Goal: Task Accomplishment & Management: Manage account settings

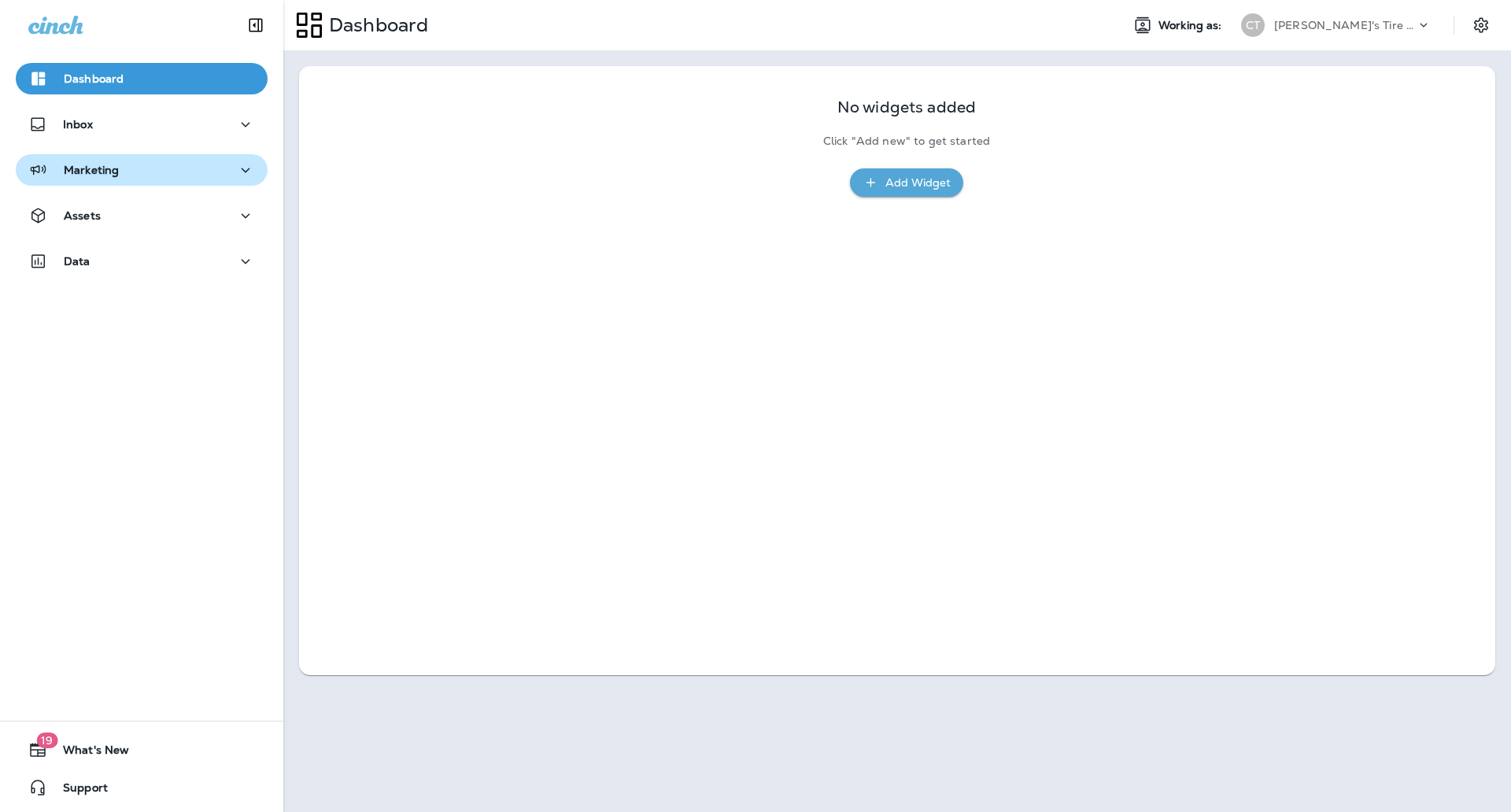
click at [121, 179] on div "Marketing" at bounding box center [141, 171] width 227 height 20
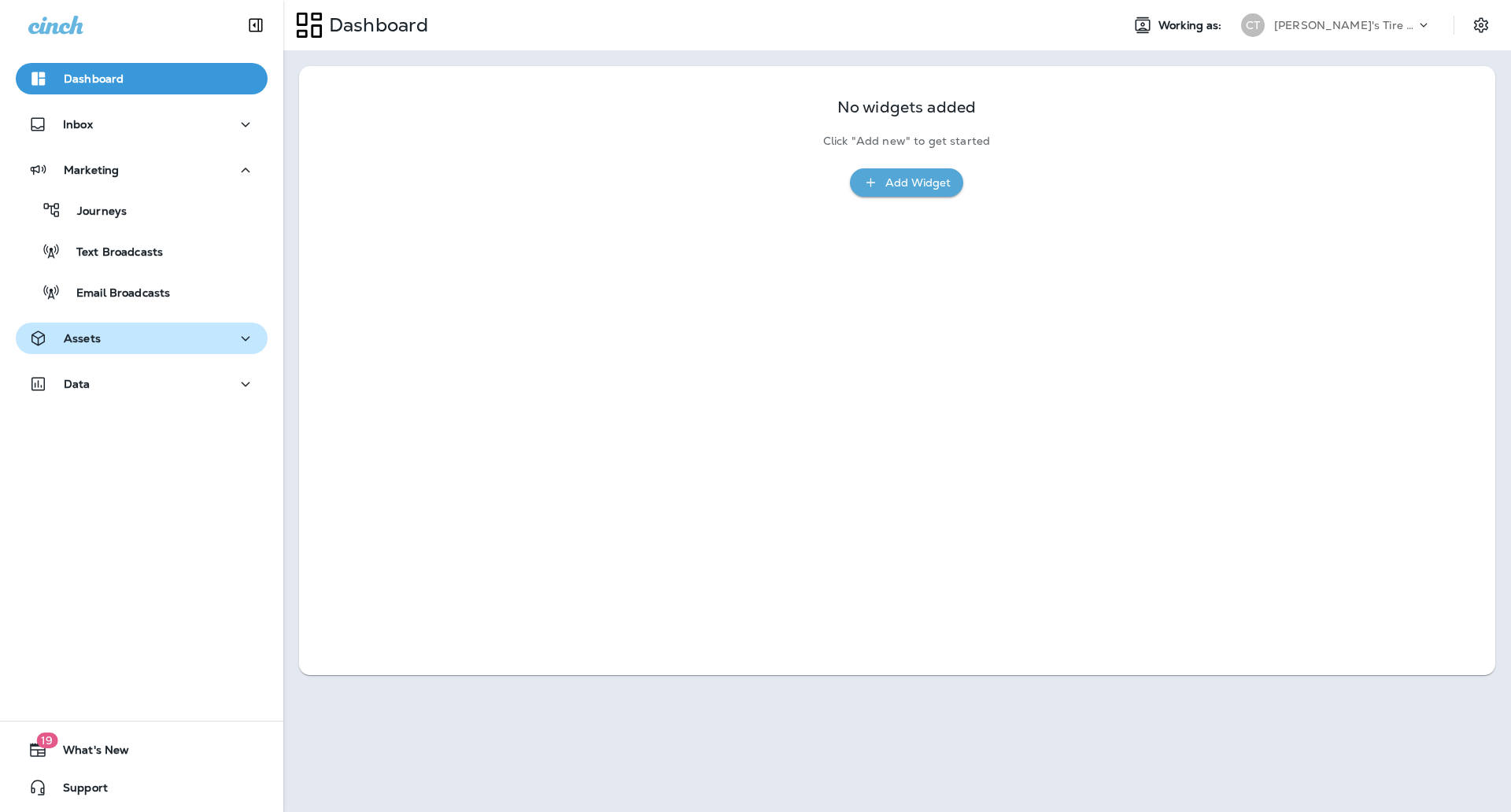
click at [127, 340] on div "Assets" at bounding box center [141, 338] width 227 height 20
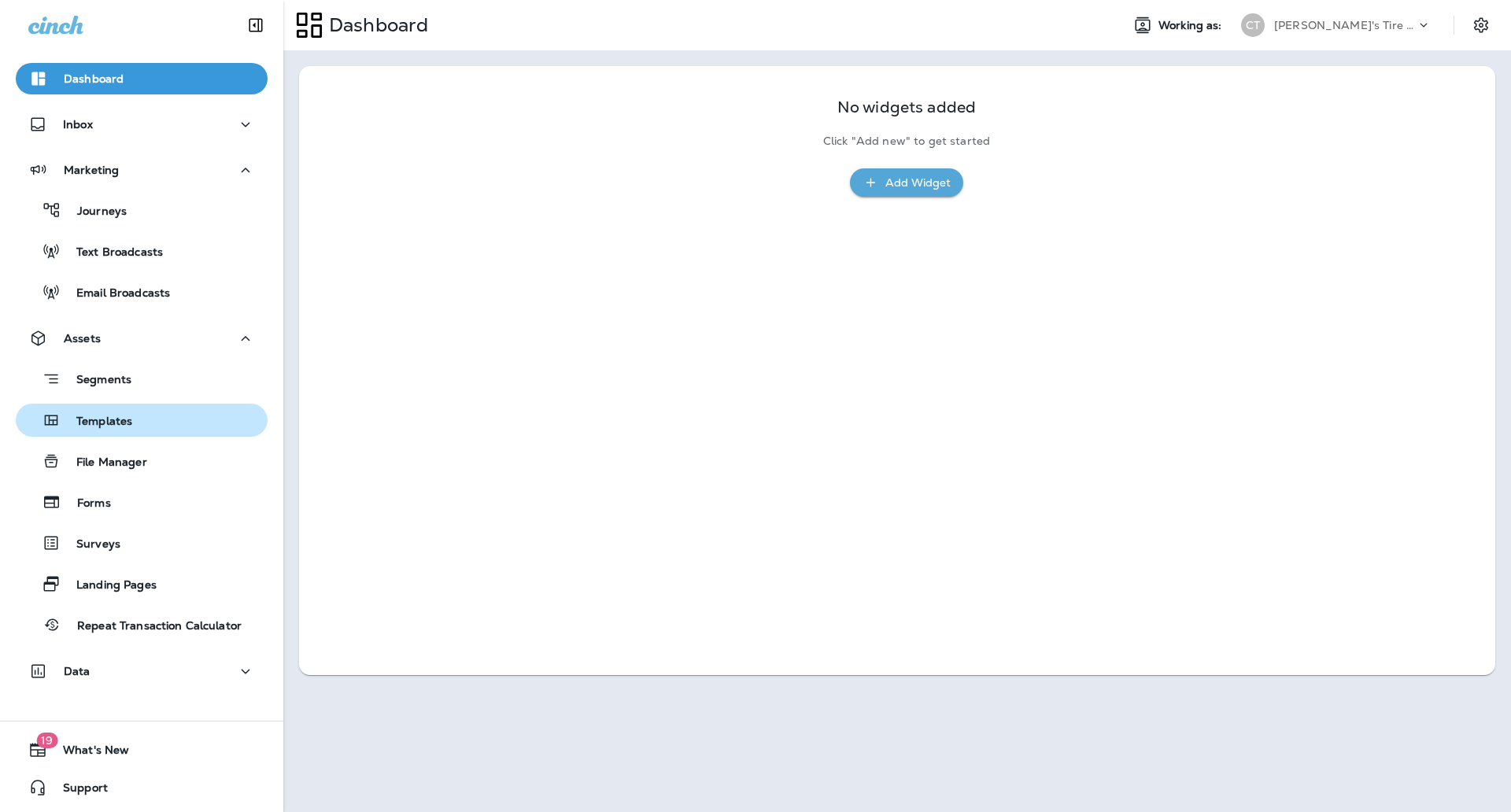
click at [134, 422] on div "Templates" at bounding box center [141, 420] width 239 height 24
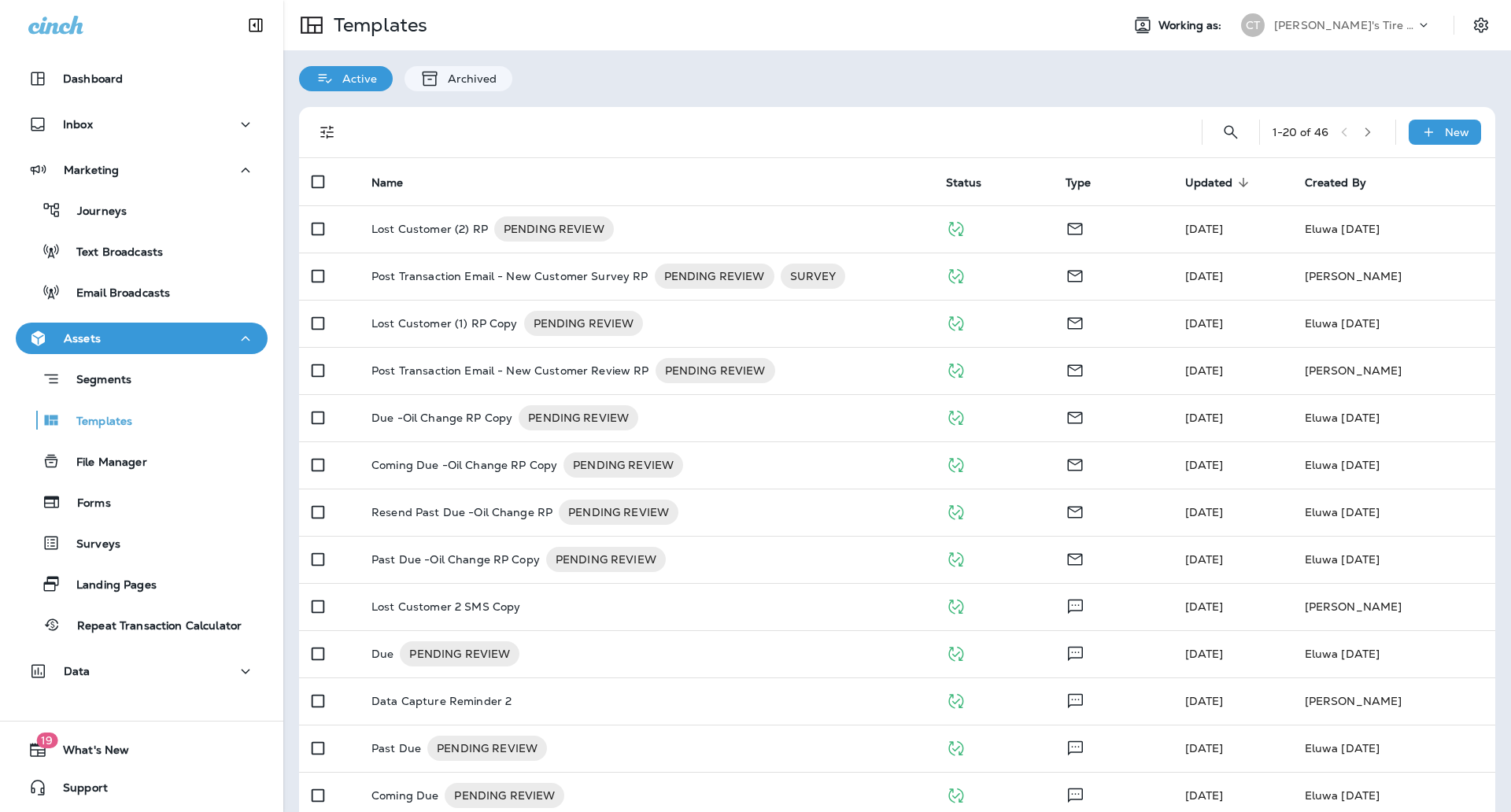
click at [1214, 182] on span "Updated" at bounding box center [1210, 182] width 48 height 13
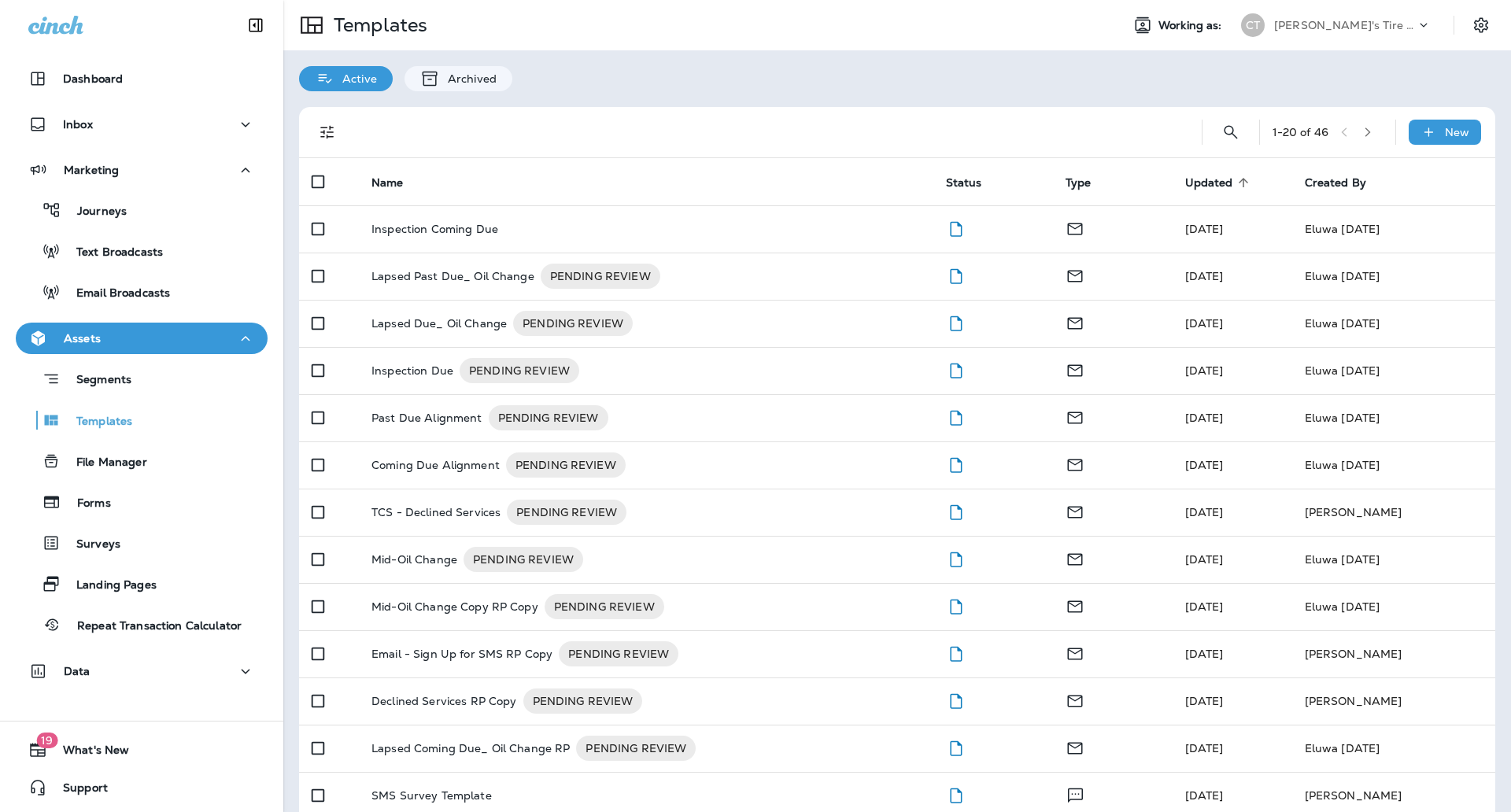
click at [1211, 186] on span "Updated" at bounding box center [1210, 182] width 48 height 13
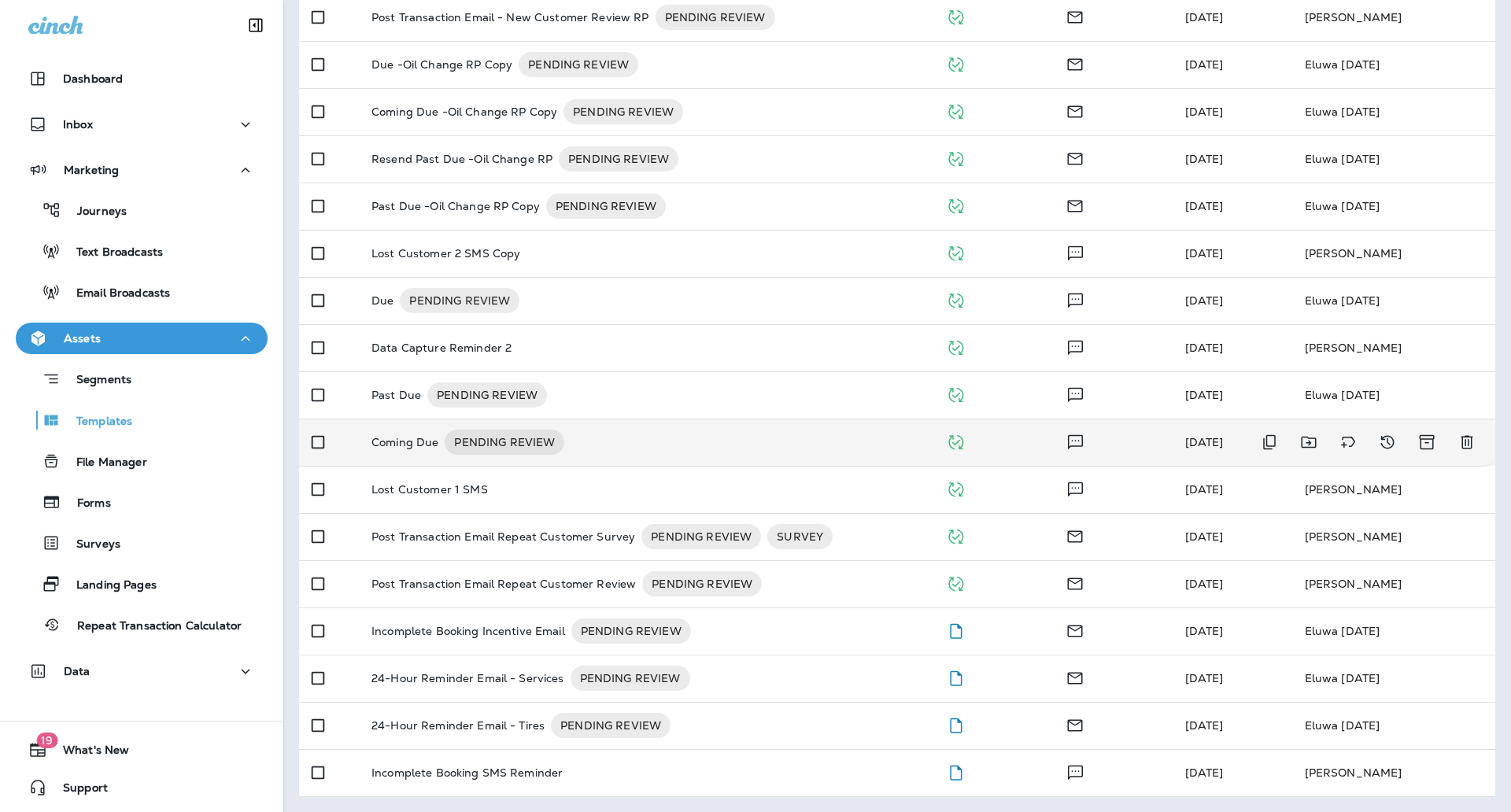
scroll to position [354, 0]
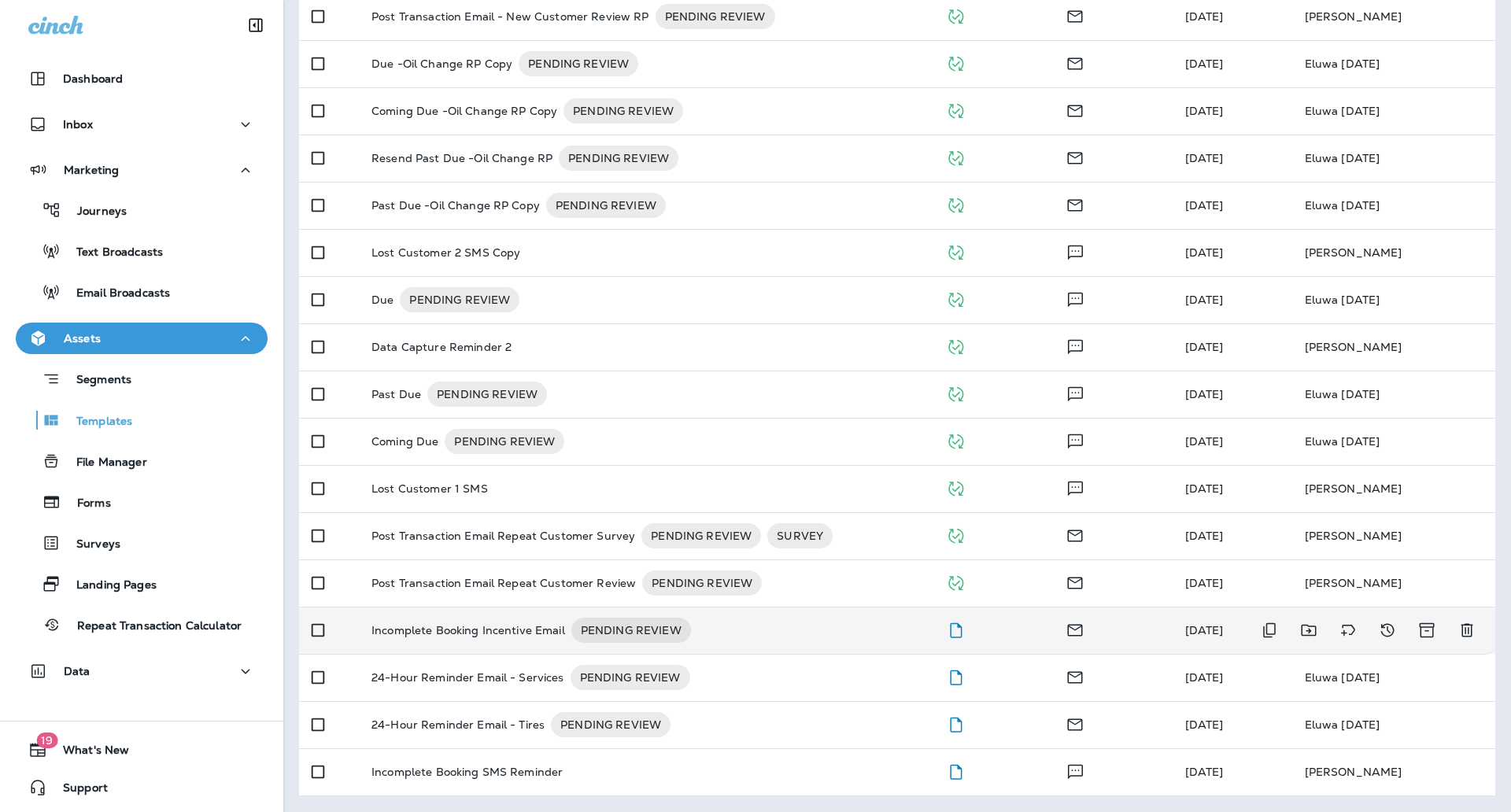
click at [430, 634] on p "Incomplete Booking Incentive Email" at bounding box center [468, 630] width 194 height 25
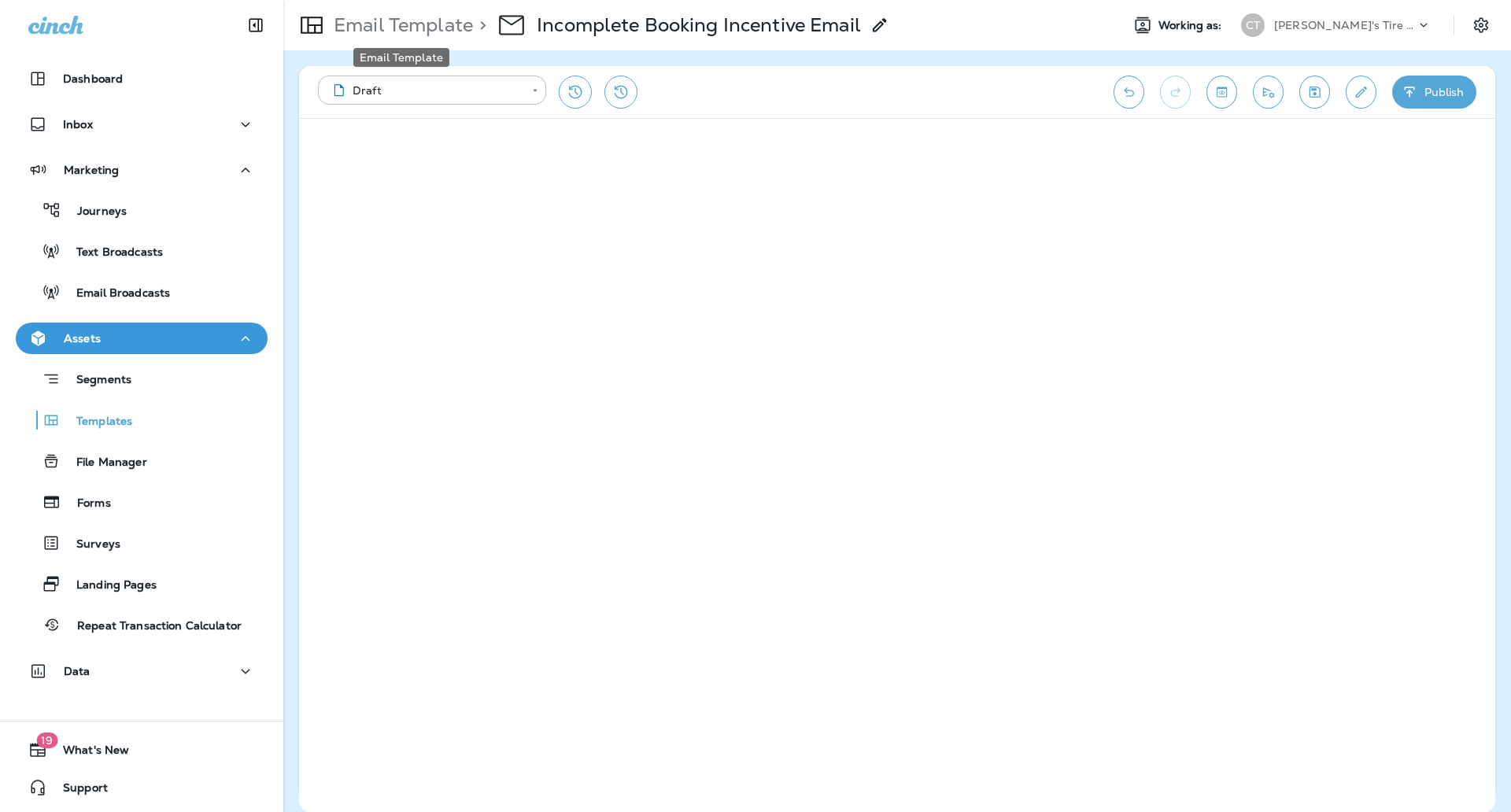
click at [437, 20] on p "Email Template" at bounding box center [400, 25] width 146 height 24
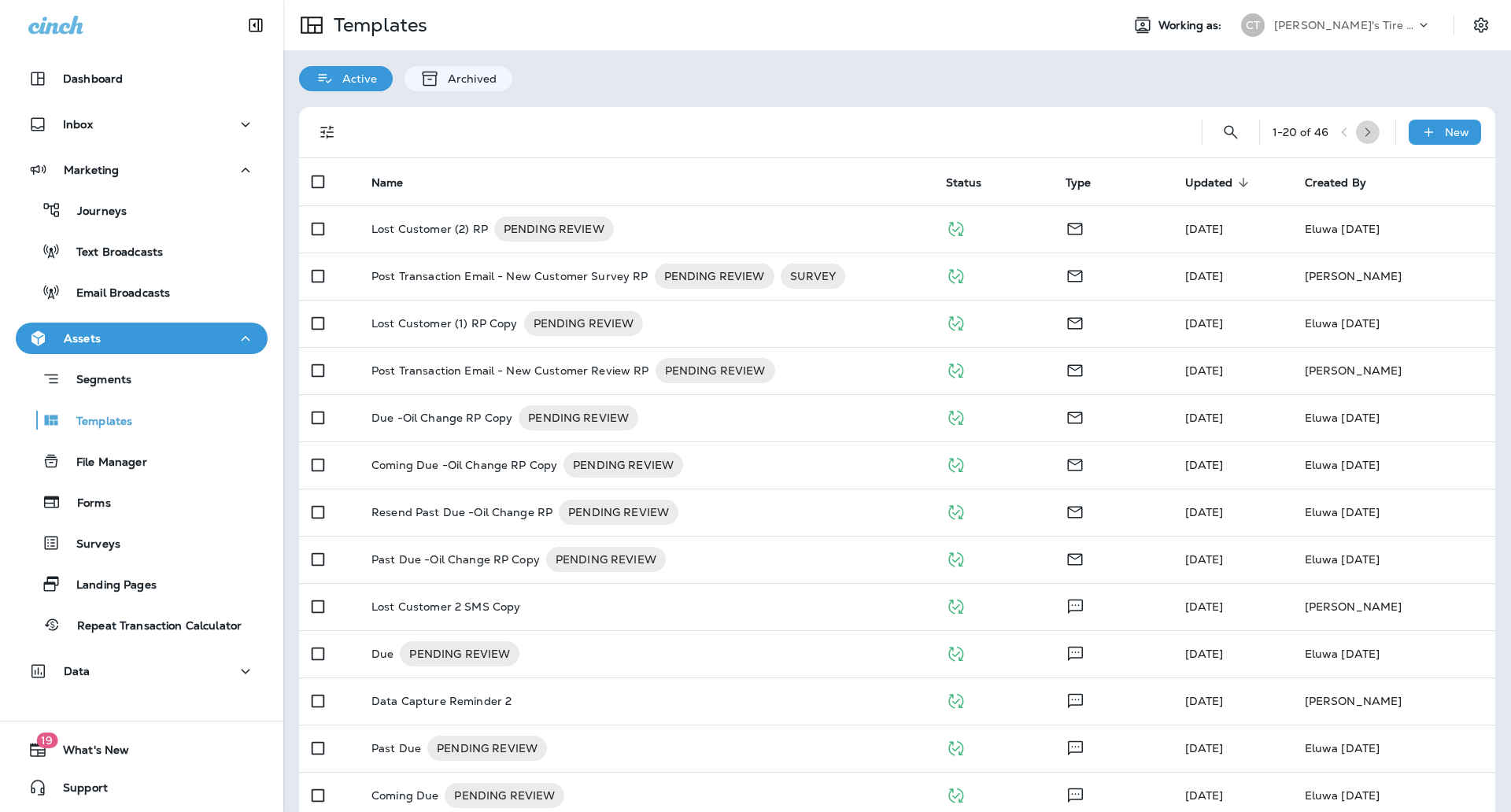
click at [1363, 136] on icon "button" at bounding box center [1368, 132] width 11 height 11
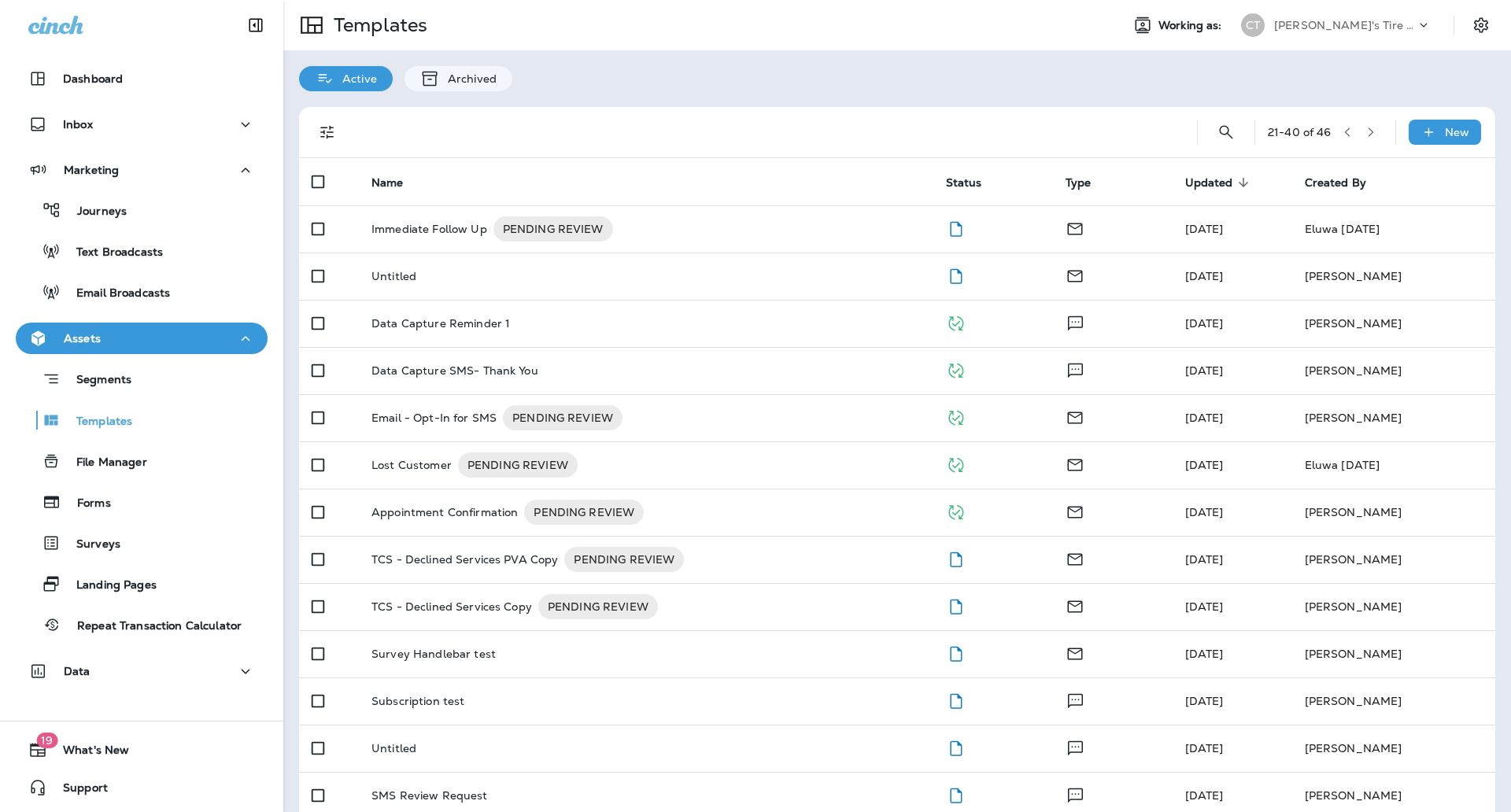
click at [1345, 135] on icon "button" at bounding box center [1347, 131] width 5 height 10
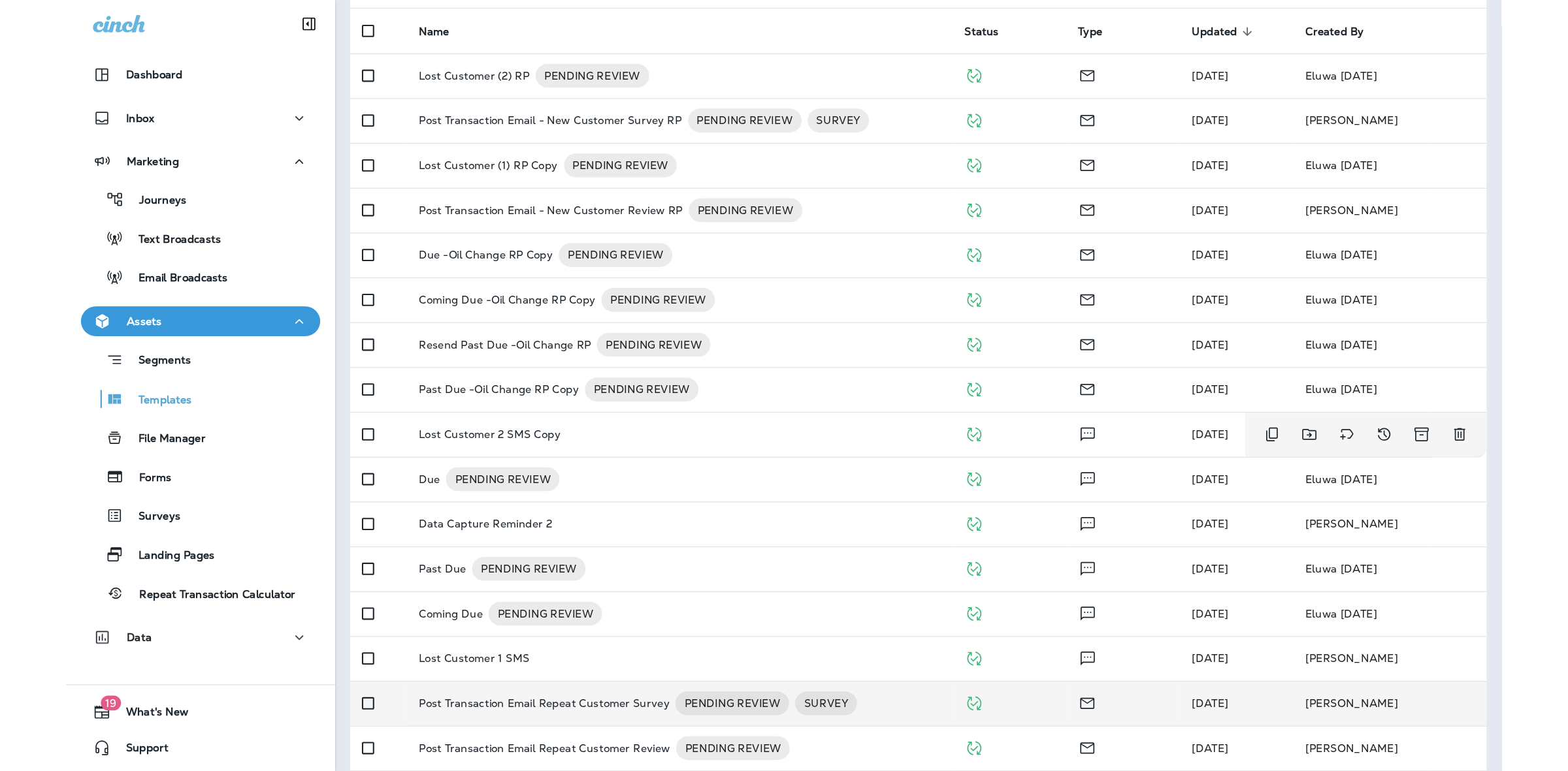
scroll to position [294, 0]
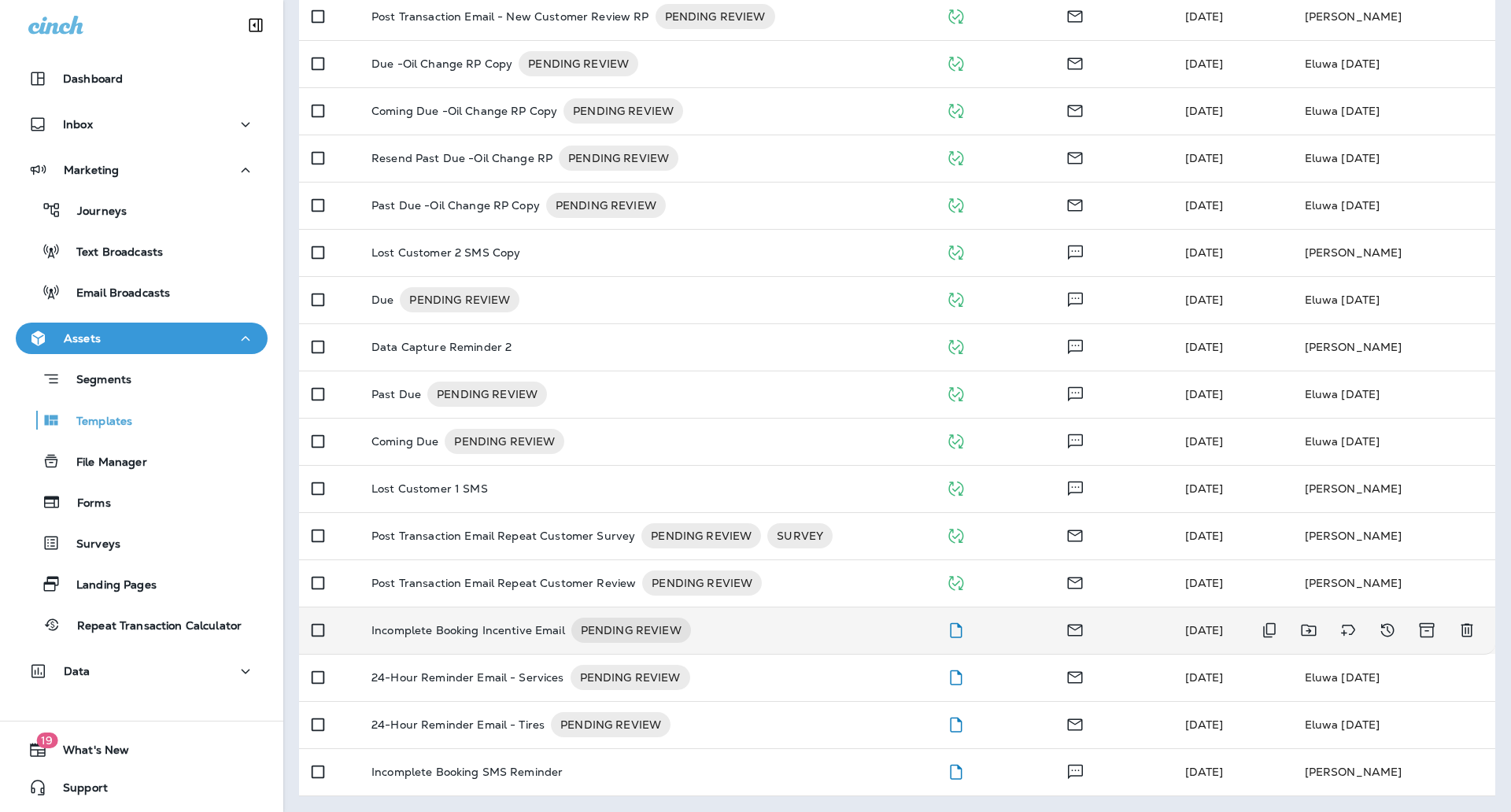
click at [471, 644] on td "Incomplete Booking Incentive Email PENDING REVIEW" at bounding box center [646, 630] width 575 height 47
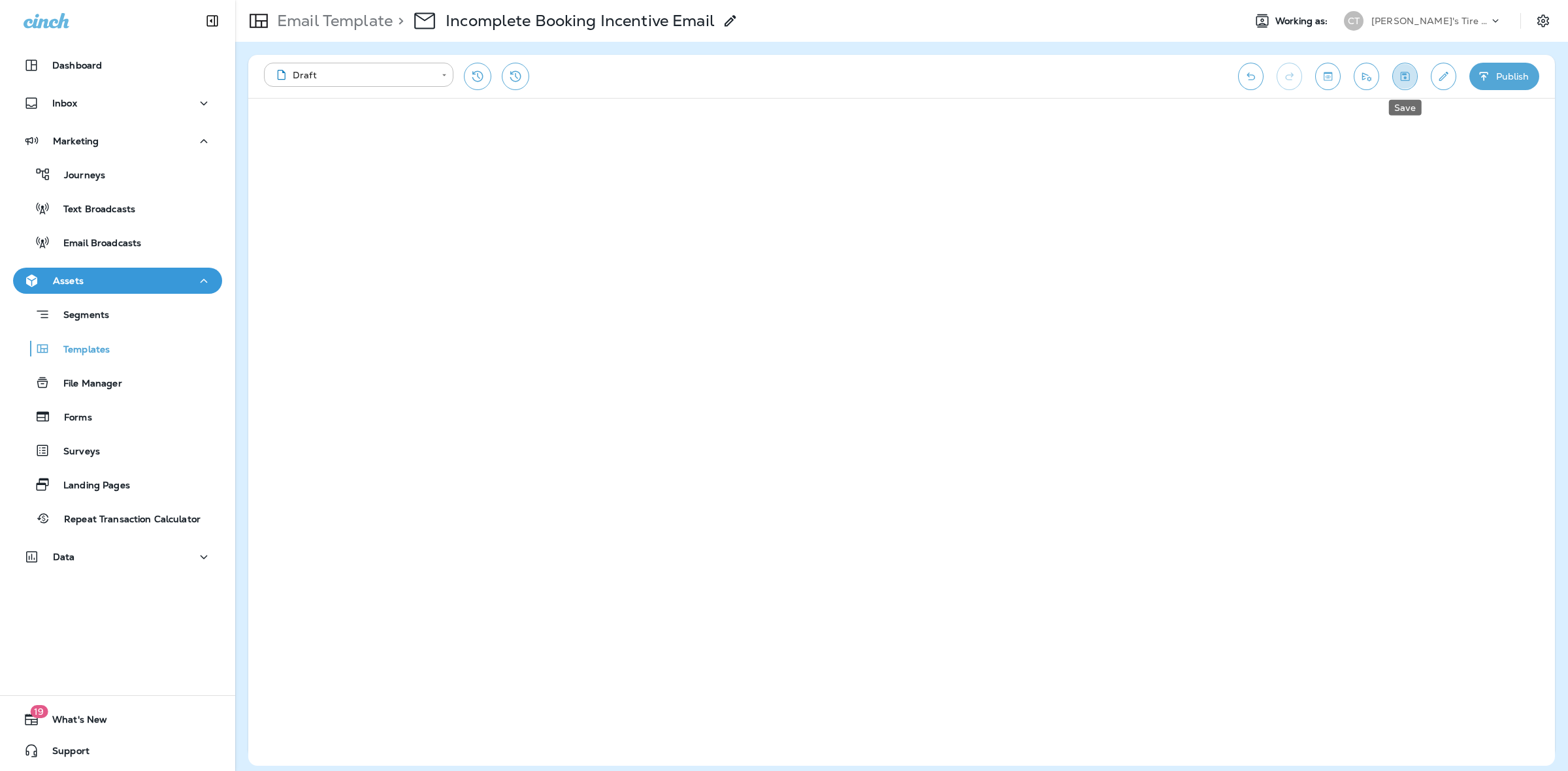
click at [1254, 83] on icon "Save" at bounding box center [1404, 77] width 14 height 13
click at [343, 20] on p "Email Template" at bounding box center [332, 21] width 121 height 20
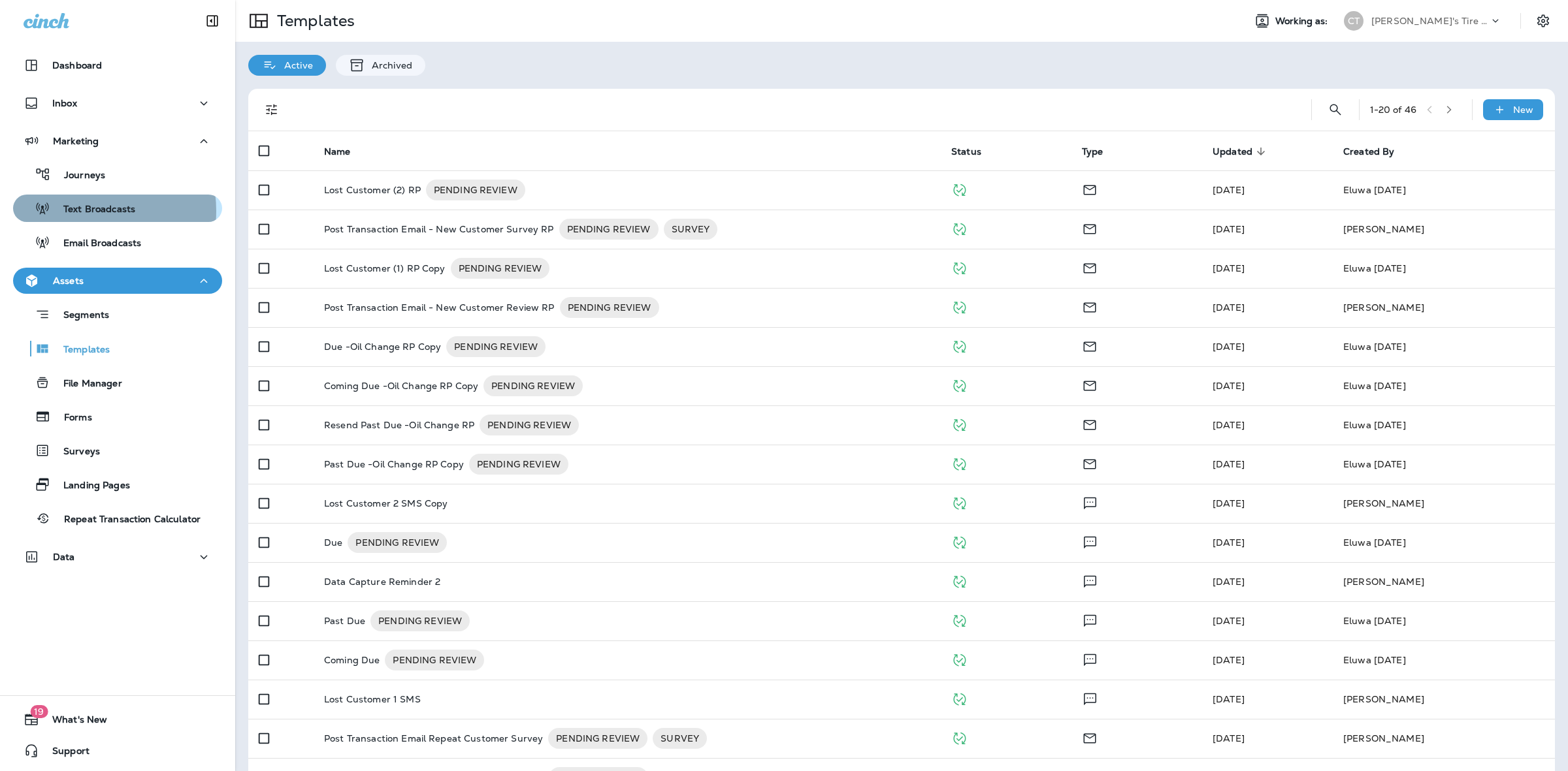
click at [86, 211] on p "Text Broadcasts" at bounding box center [92, 209] width 85 height 13
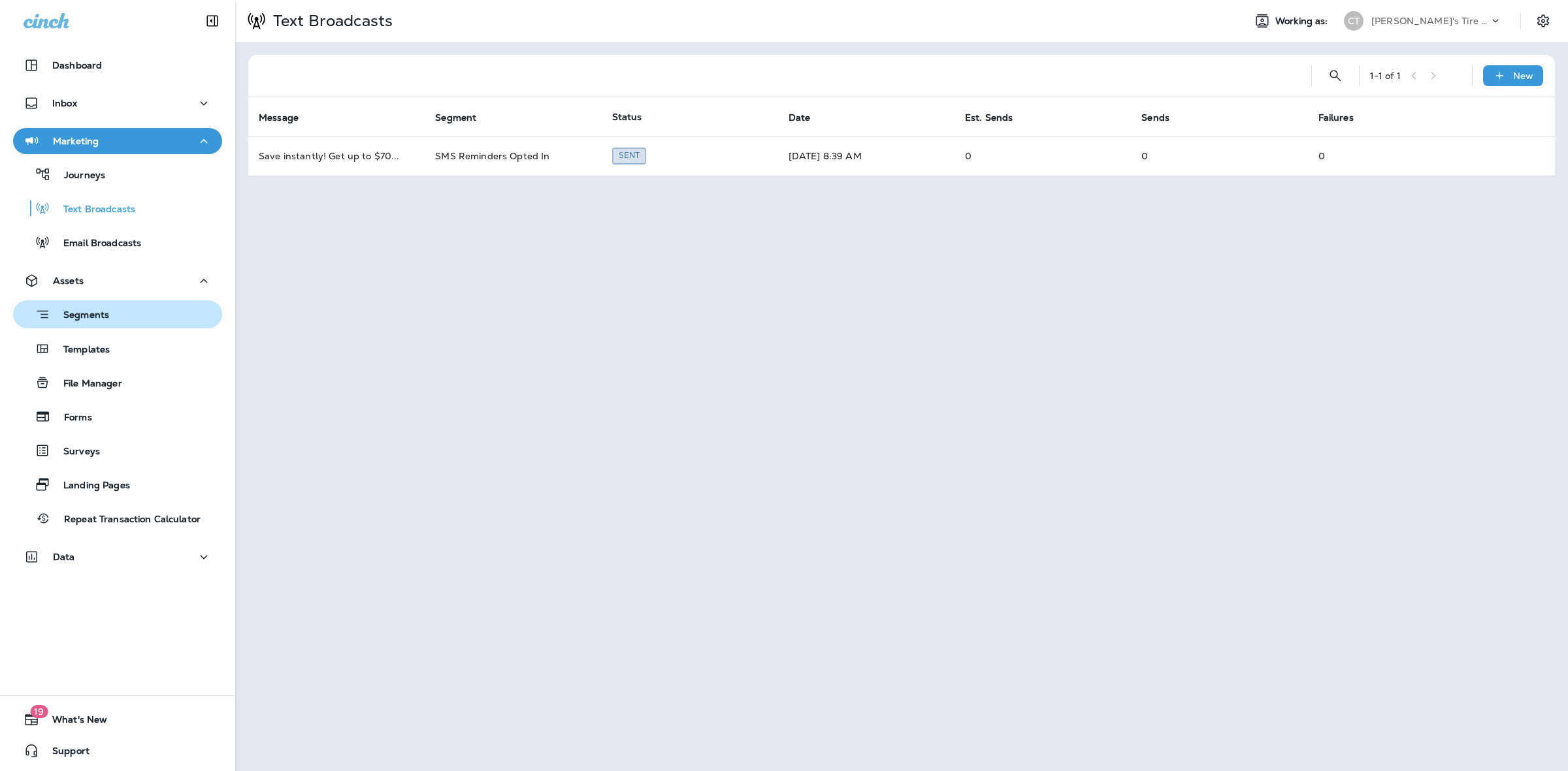
click at [134, 310] on div "Segments" at bounding box center [117, 314] width 198 height 20
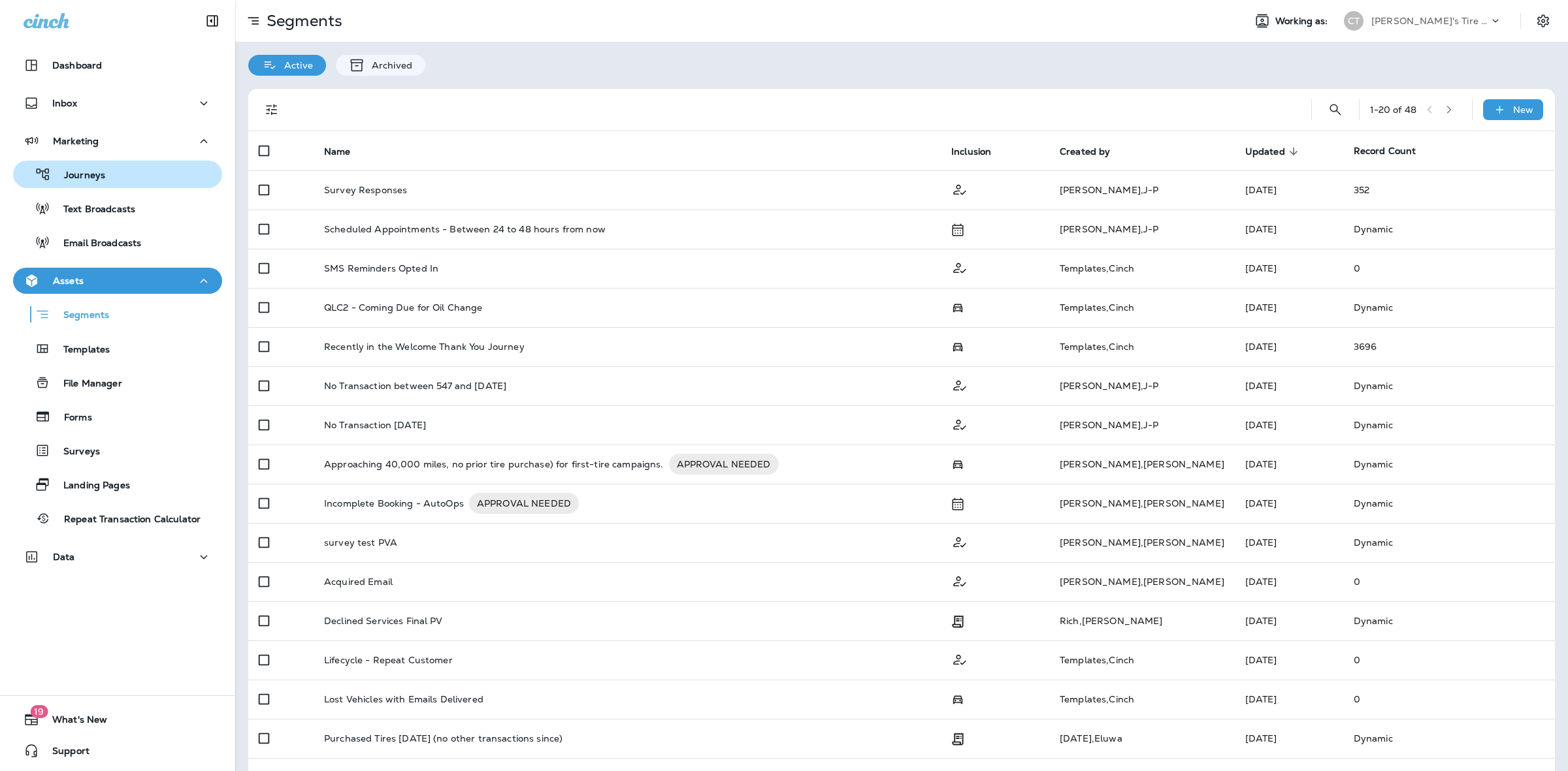
click at [121, 174] on div "Journeys" at bounding box center [117, 174] width 198 height 20
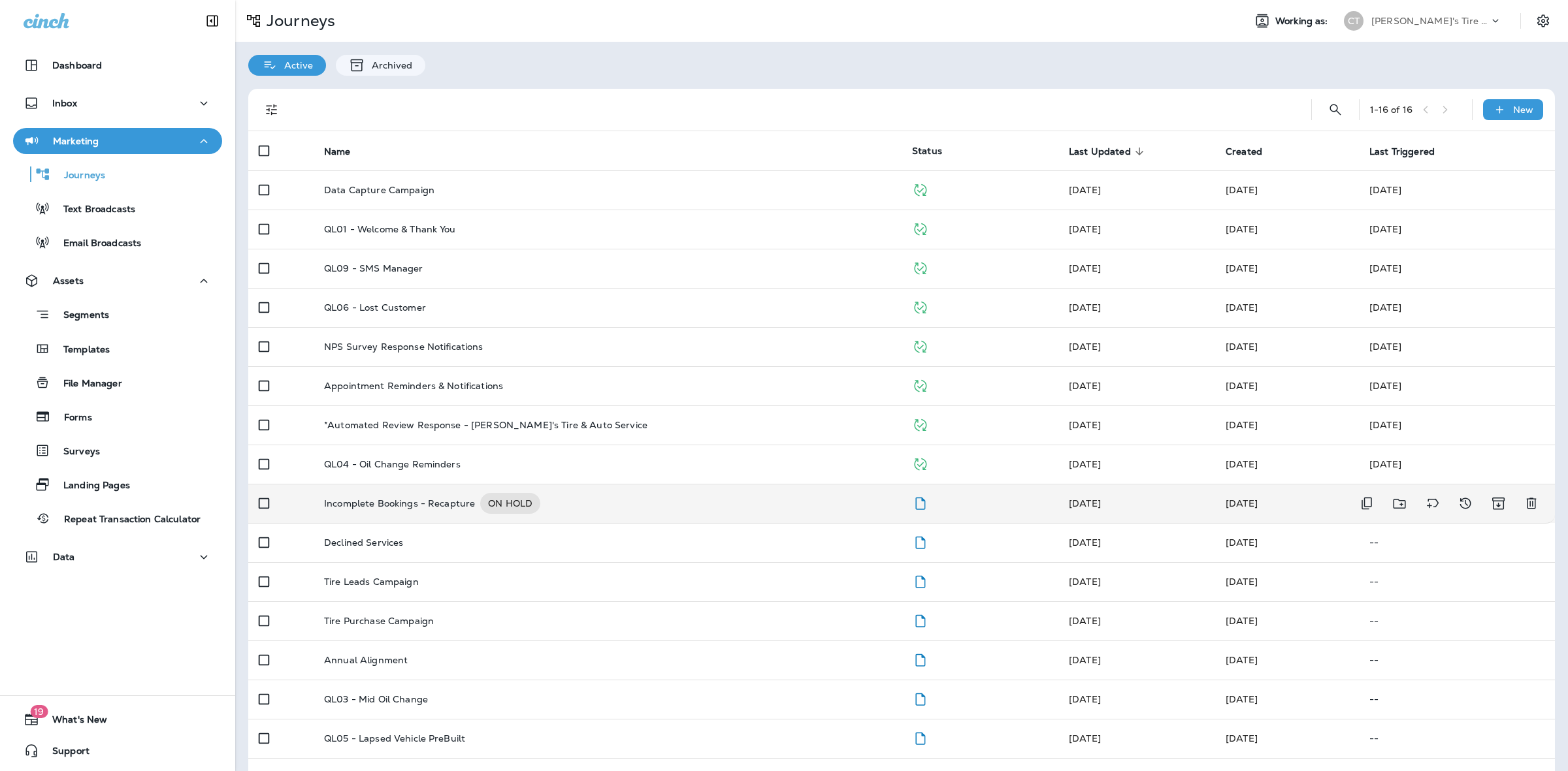
click at [421, 510] on p "Incomplete Bookings - Recapture" at bounding box center [399, 503] width 151 height 21
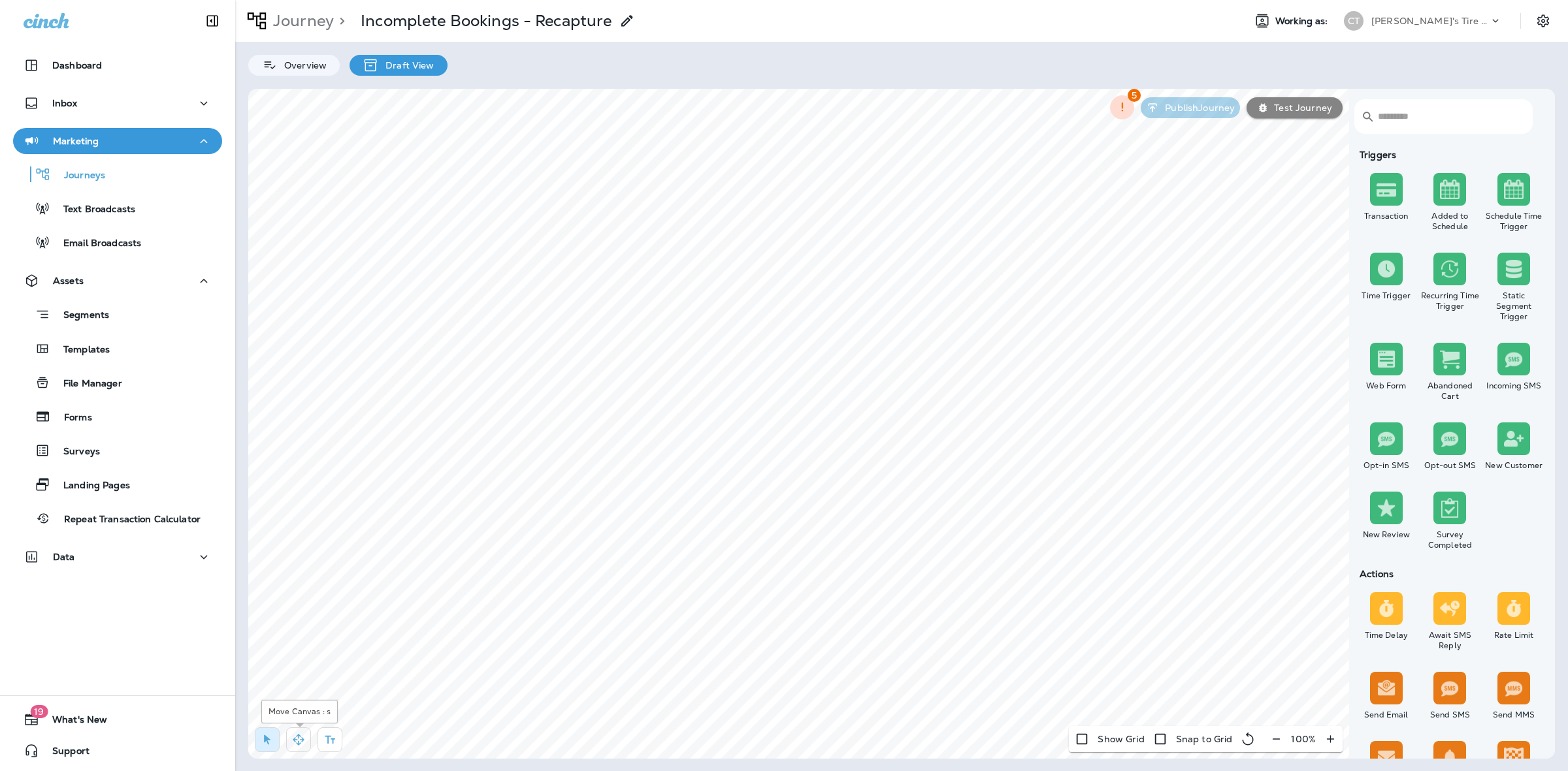
click at [288, 673] on button "button" at bounding box center [299, 740] width 25 height 25
click at [304, 673] on icon "button" at bounding box center [299, 740] width 13 height 13
click at [108, 346] on p "Templates" at bounding box center [80, 350] width 60 height 13
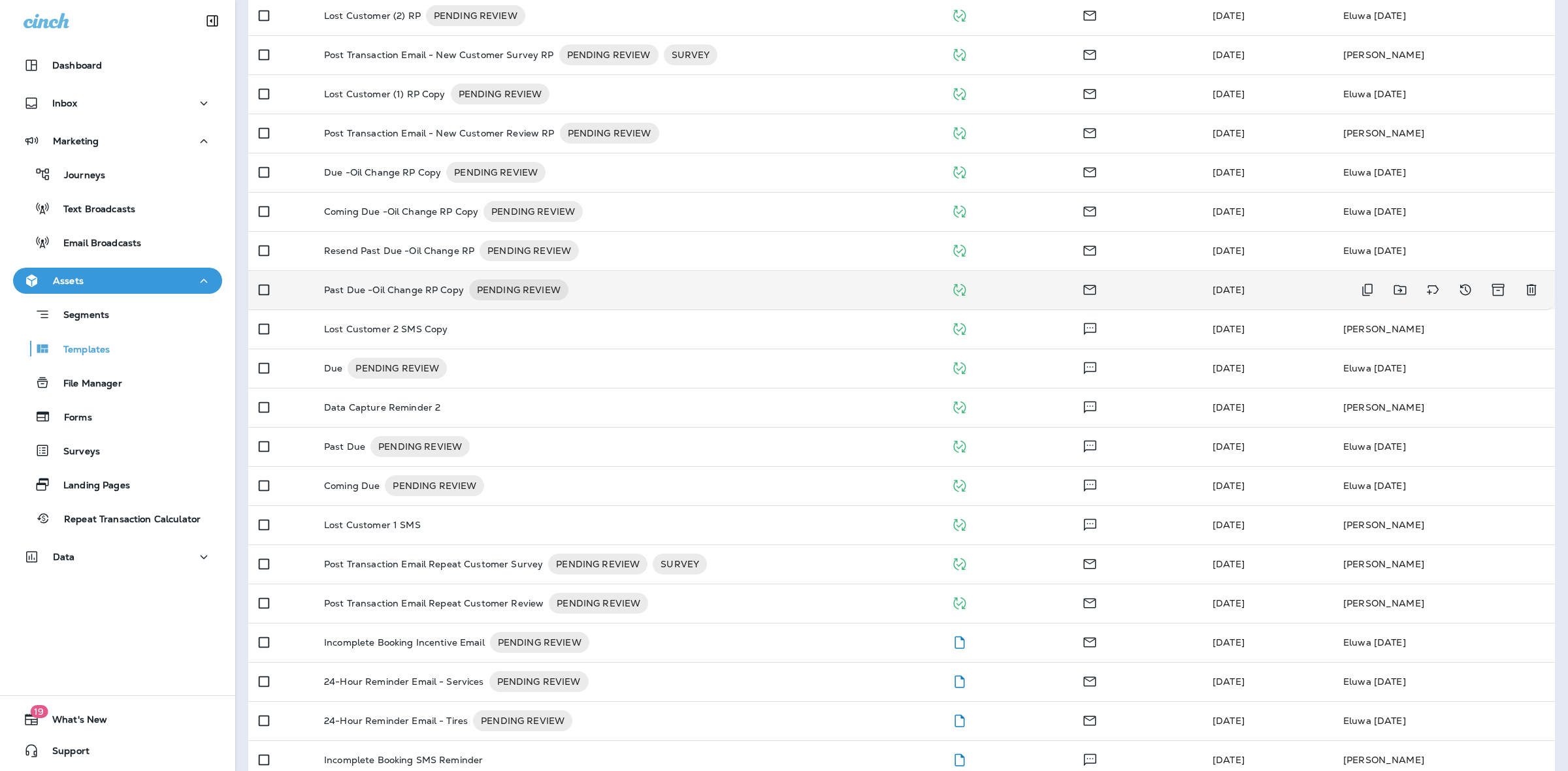
scroll to position [196, 0]
